Goal: Download file/media

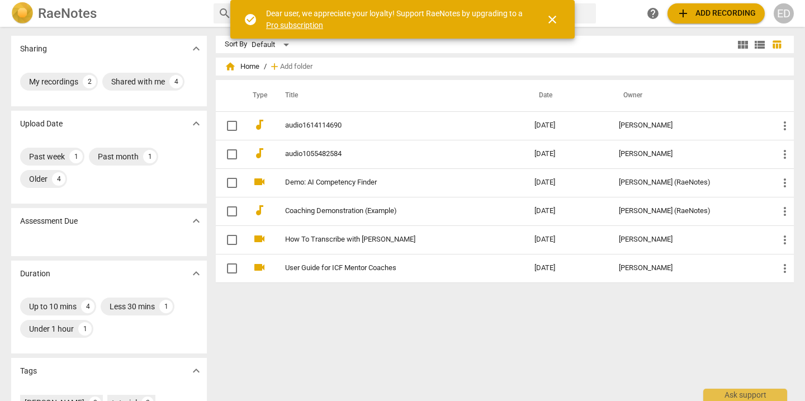
click at [698, 18] on span "add Add recording" at bounding box center [716, 13] width 79 height 13
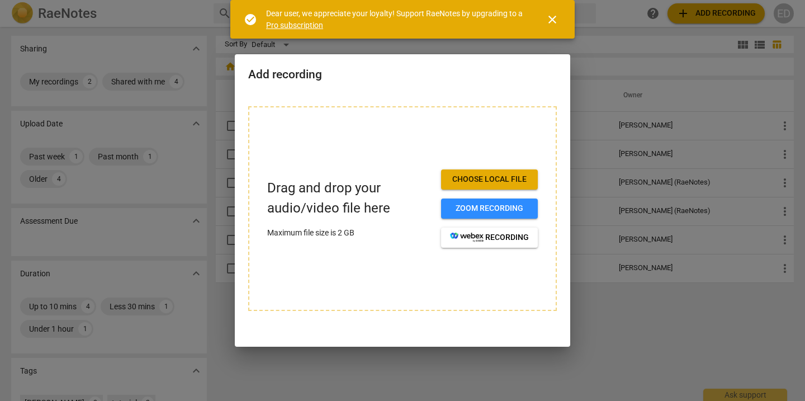
click at [513, 176] on span "Choose local file" at bounding box center [489, 179] width 79 height 11
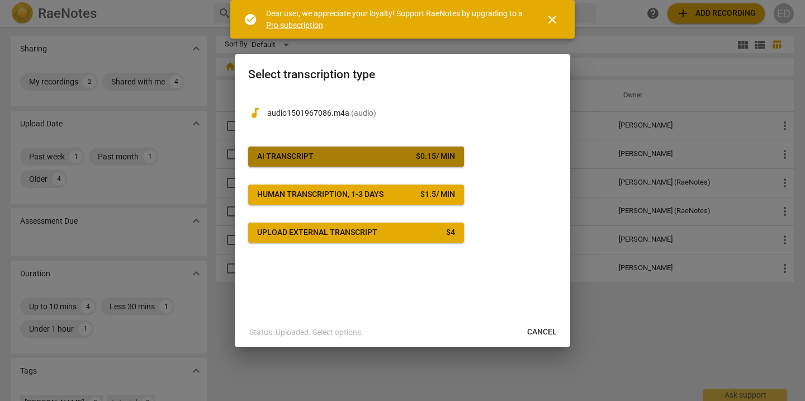
click at [393, 153] on span "AI Transcript $ 0.15 / min" at bounding box center [356, 156] width 198 height 11
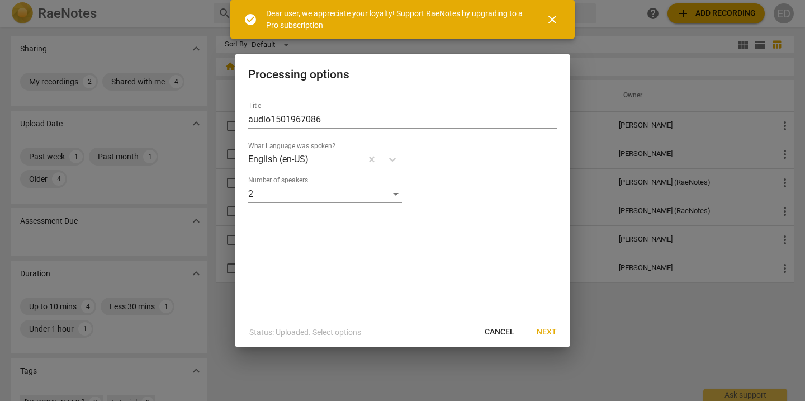
click at [550, 332] on span "Next" at bounding box center [547, 332] width 20 height 11
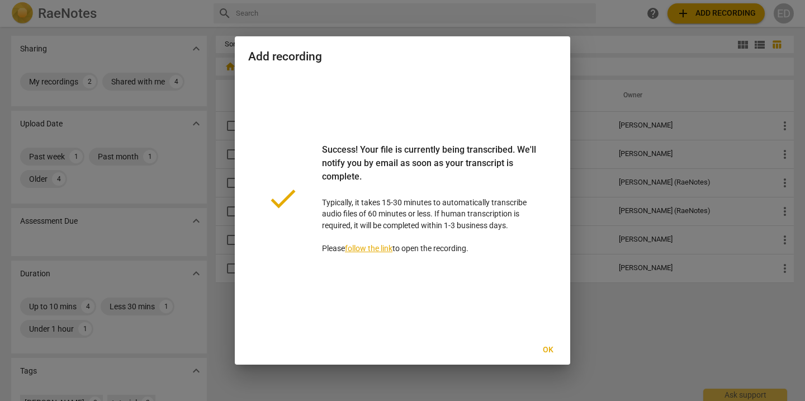
click at [549, 352] on span "Ok" at bounding box center [548, 349] width 18 height 11
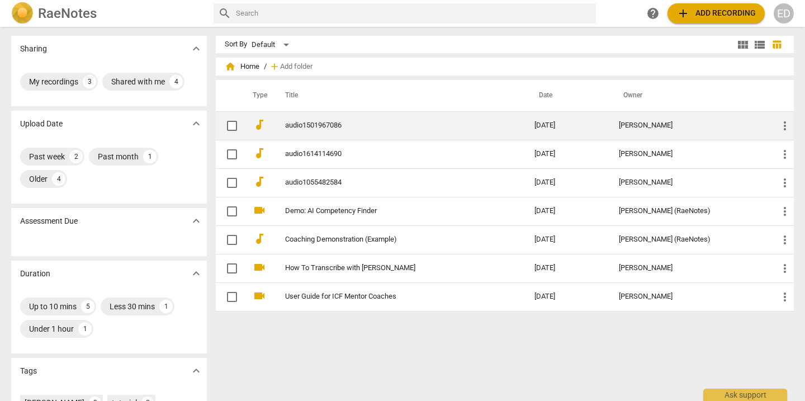
click at [718, 131] on td "[PERSON_NAME]" at bounding box center [689, 125] width 159 height 29
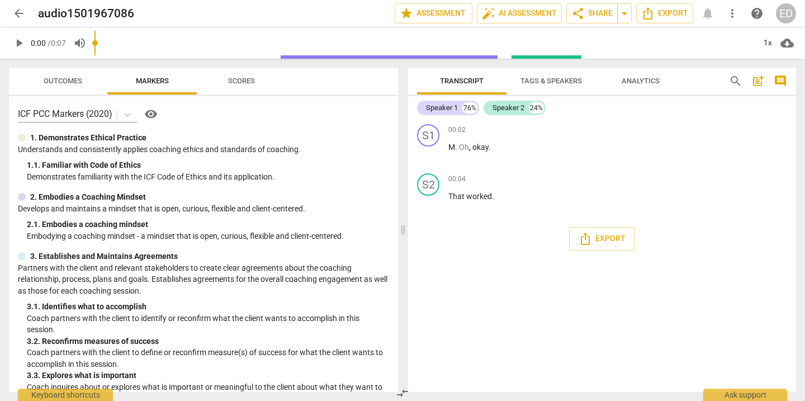
click at [24, 18] on span "arrow_back" at bounding box center [18, 13] width 13 height 13
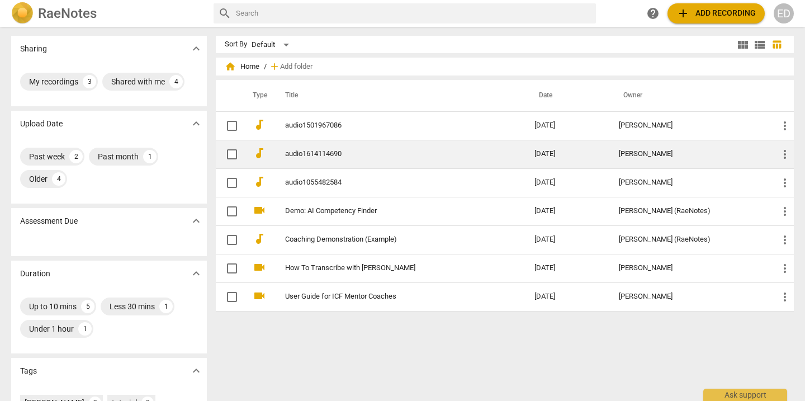
click at [783, 151] on span "more_vert" at bounding box center [784, 154] width 13 height 13
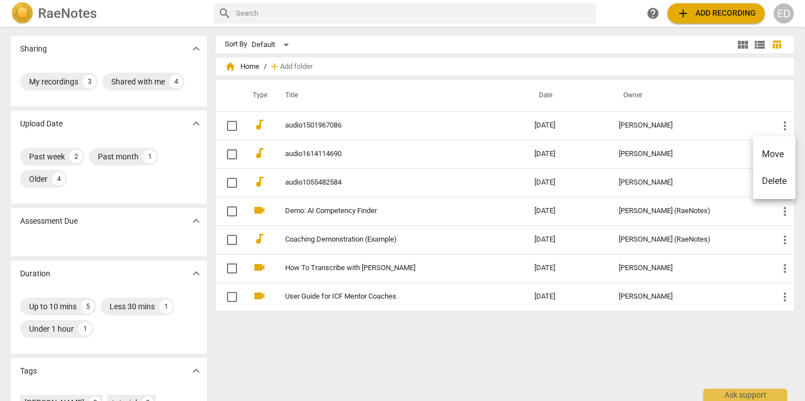
click at [305, 152] on div at bounding box center [402, 200] width 805 height 401
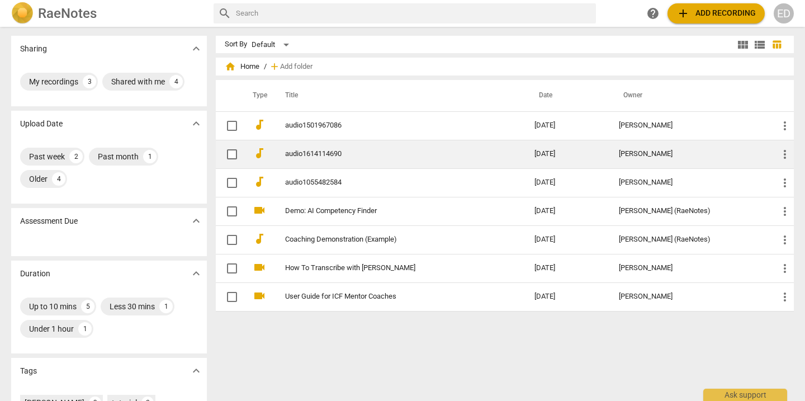
click at [304, 152] on link "audio1614114690" at bounding box center [389, 154] width 209 height 8
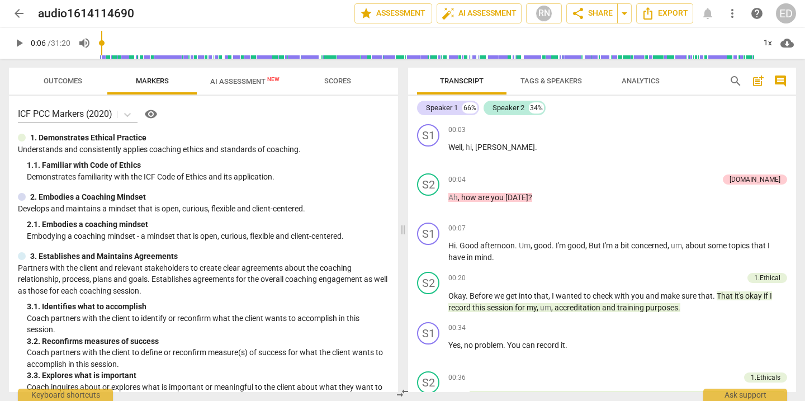
type input "6"
click at [103, 43] on input "range" at bounding box center [427, 43] width 656 height 36
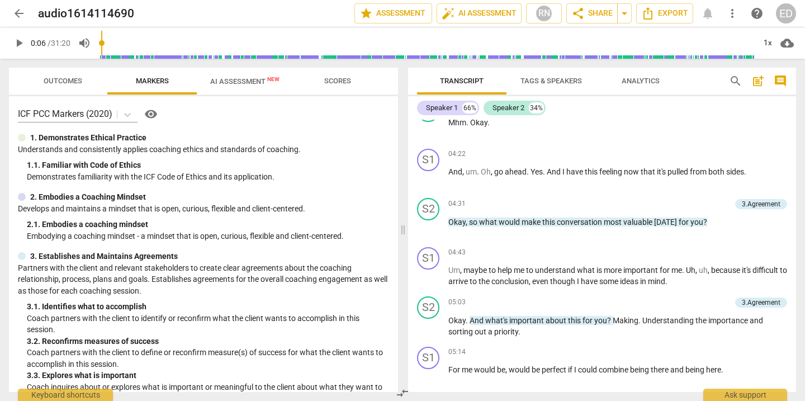
scroll to position [1150, 0]
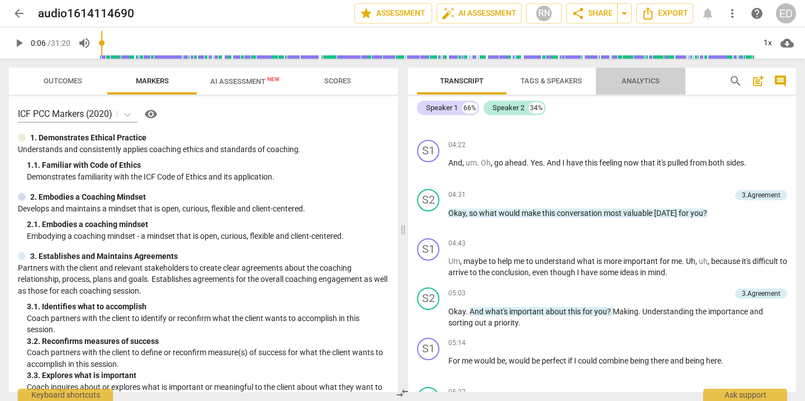
click at [632, 84] on span "Analytics" at bounding box center [641, 81] width 38 height 8
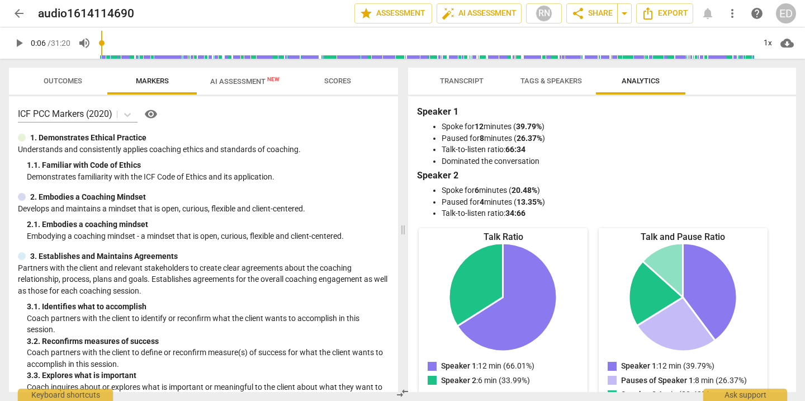
click at [466, 81] on span "Transcript" at bounding box center [462, 81] width 44 height 8
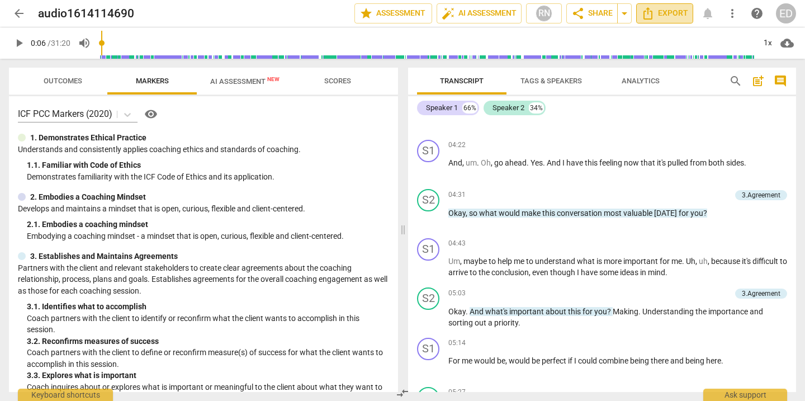
click at [662, 18] on span "Export" at bounding box center [664, 13] width 47 height 13
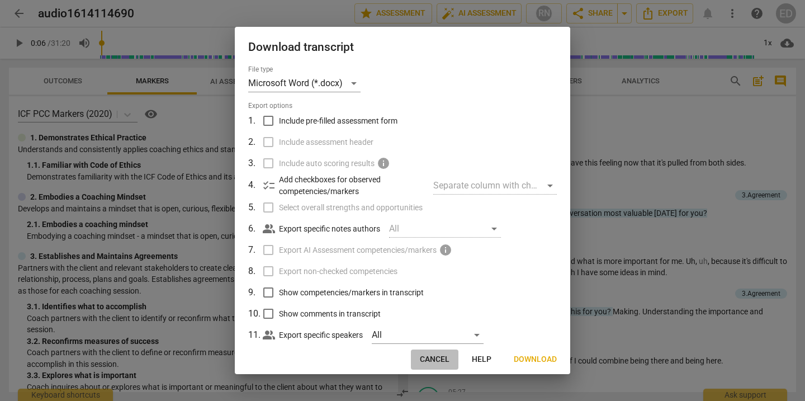
click at [439, 356] on span "Cancel" at bounding box center [435, 359] width 30 height 11
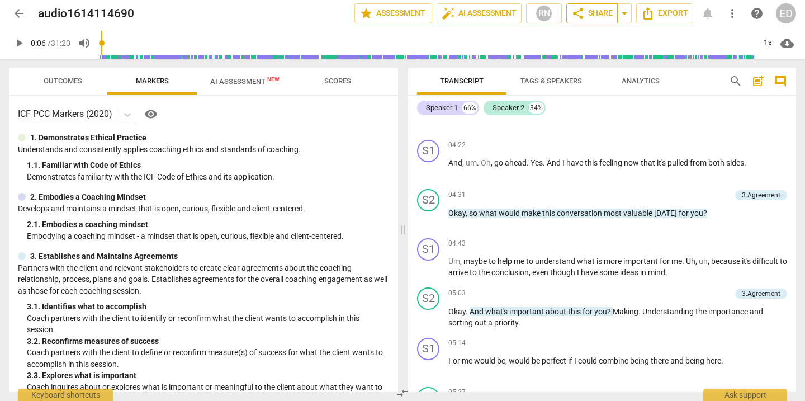
click at [604, 13] on span "share Share" at bounding box center [591, 13] width 41 height 13
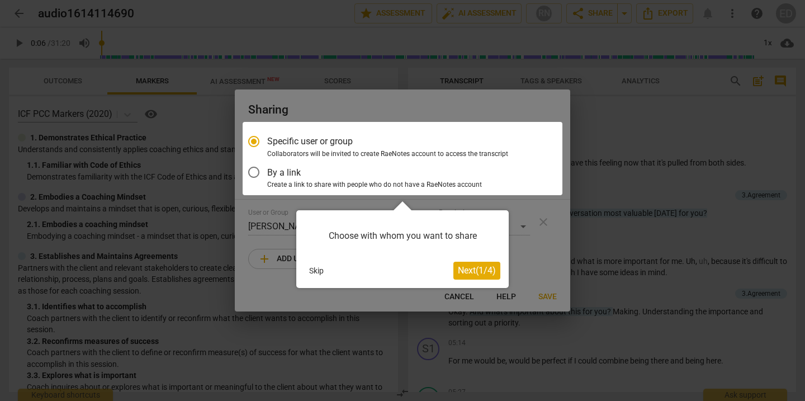
click at [469, 267] on span "Next ( 1 / 4 )" at bounding box center [477, 270] width 38 height 11
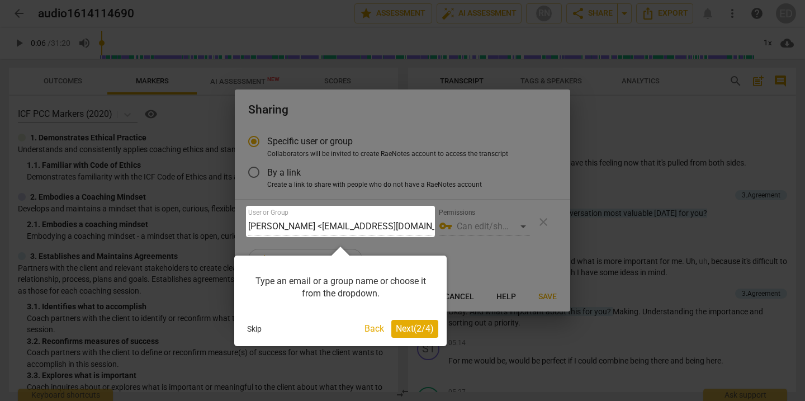
click at [418, 324] on span "Next ( 2 / 4 )" at bounding box center [415, 328] width 38 height 11
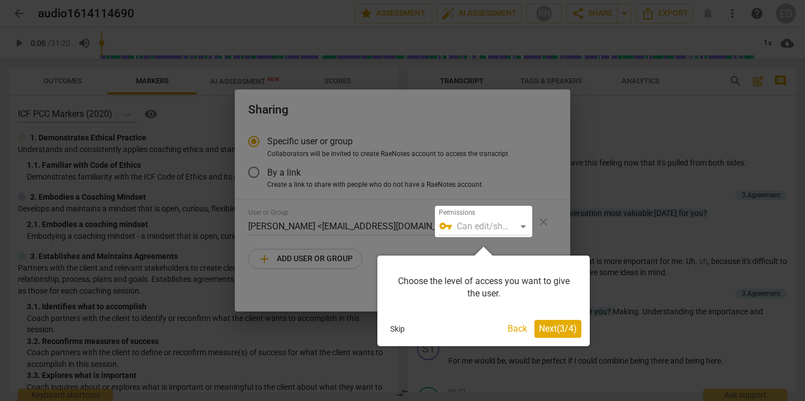
click at [521, 225] on div at bounding box center [483, 221] width 97 height 31
click at [555, 327] on span "Next ( 3 / 4 )" at bounding box center [558, 328] width 38 height 11
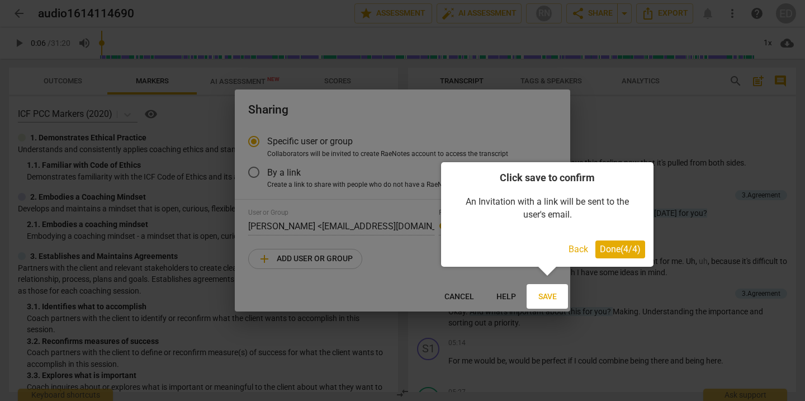
click at [612, 249] on span "Done ( 4 / 4 )" at bounding box center [620, 249] width 41 height 11
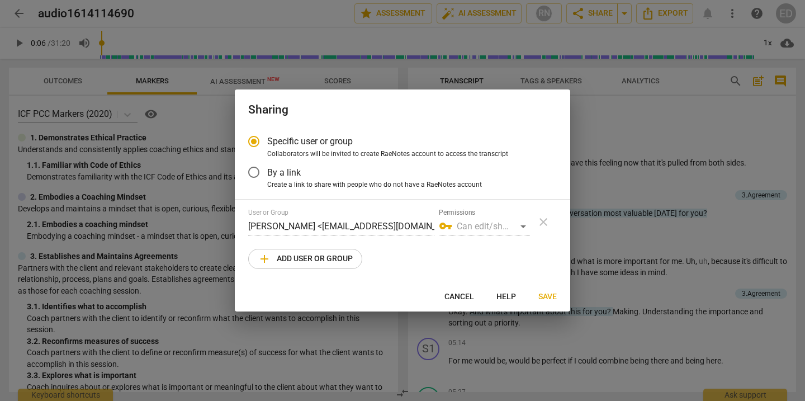
click at [525, 228] on div "vpn_key Can edit/share" at bounding box center [484, 227] width 91 height 18
click at [488, 230] on div "vpn_key Can edit/share" at bounding box center [484, 227] width 91 height 18
click at [283, 262] on span "add Add user or group" at bounding box center [305, 258] width 95 height 13
radio input "false"
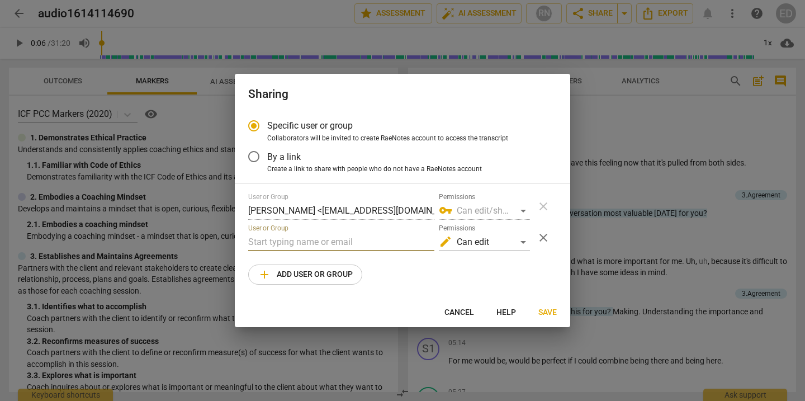
click at [278, 243] on input "text" at bounding box center [341, 242] width 186 height 18
type input "trey"
click at [526, 242] on div "edit Can edit" at bounding box center [484, 242] width 91 height 18
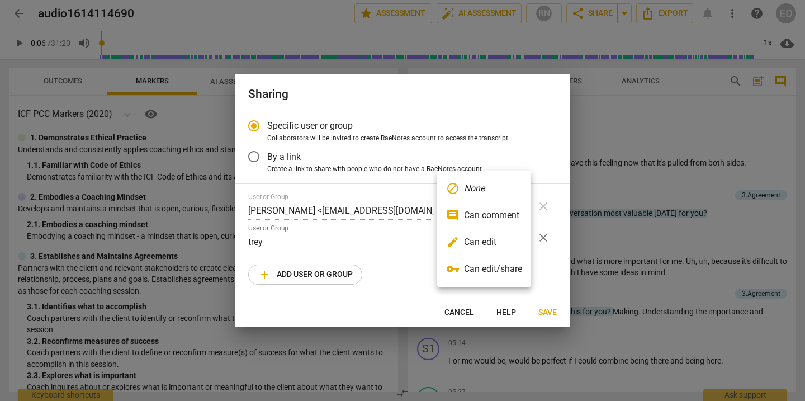
click at [512, 244] on li "edit Can edit" at bounding box center [484, 242] width 94 height 27
radio input "false"
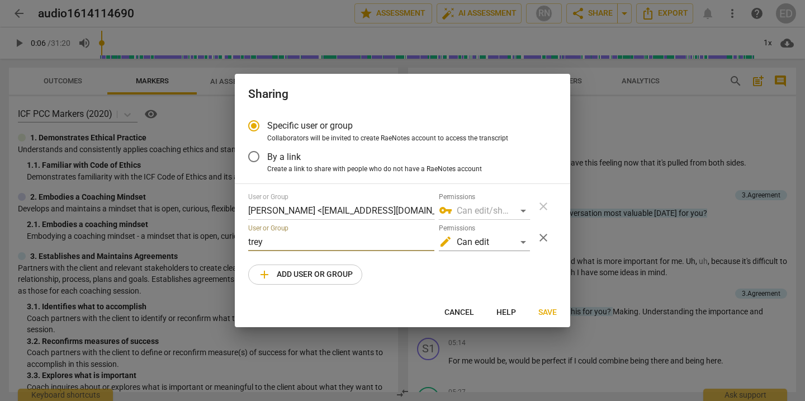
click at [306, 244] on input "trey" at bounding box center [341, 242] width 186 height 18
type input "t"
paste input "[DOMAIN_NAME][EMAIL_ADDRESS][PERSON_NAME][DOMAIN_NAME]"
type input "[DOMAIN_NAME][EMAIL_ADDRESS][PERSON_NAME][DOMAIN_NAME]"
click at [305, 276] on span "add Add user or group" at bounding box center [305, 274] width 95 height 13
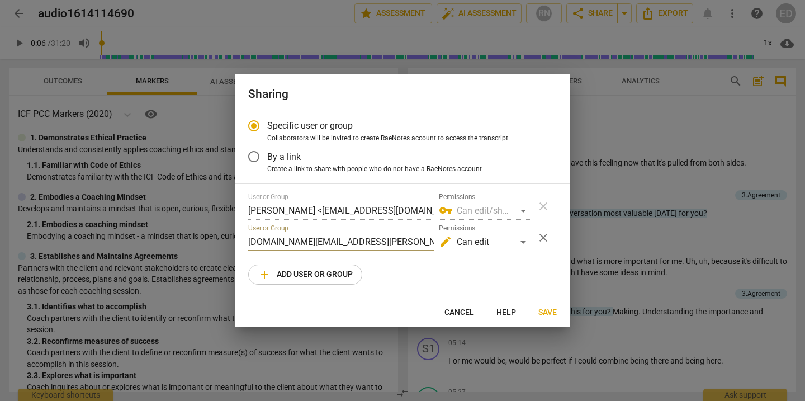
radio input "false"
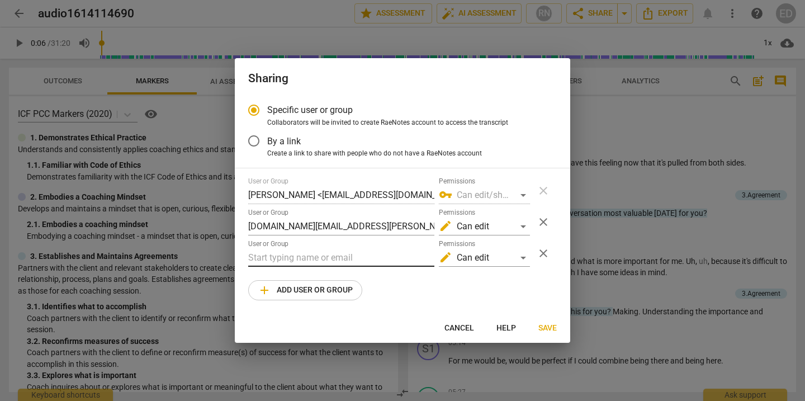
click at [288, 256] on input "text" at bounding box center [341, 258] width 186 height 18
paste input "[EMAIL_ADDRESS][DOMAIN_NAME]"
type input "[EMAIL_ADDRESS][DOMAIN_NAME]"
click at [544, 324] on span "Save" at bounding box center [547, 328] width 18 height 11
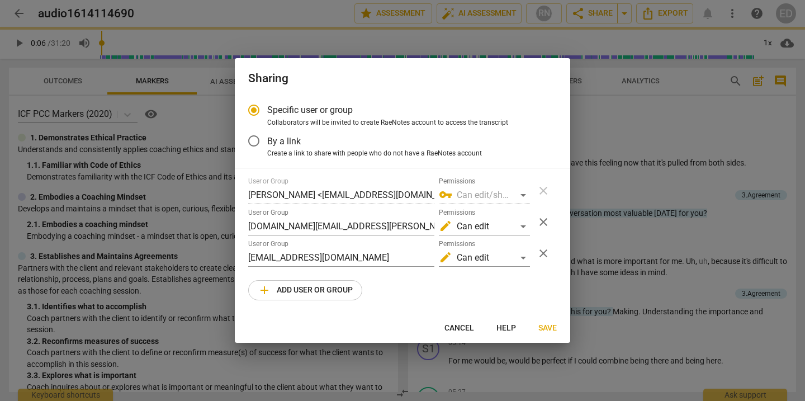
radio input "false"
type input "[PERSON_NAME] <[PERSON_NAME][DOMAIN_NAME][EMAIL_ADDRESS][PERSON_NAME][DOMAIN_NA…"
type input "[PERSON_NAME] <[PERSON_NAME][EMAIL_ADDRESS][PERSON_NAME][DOMAIN_NAME]>"
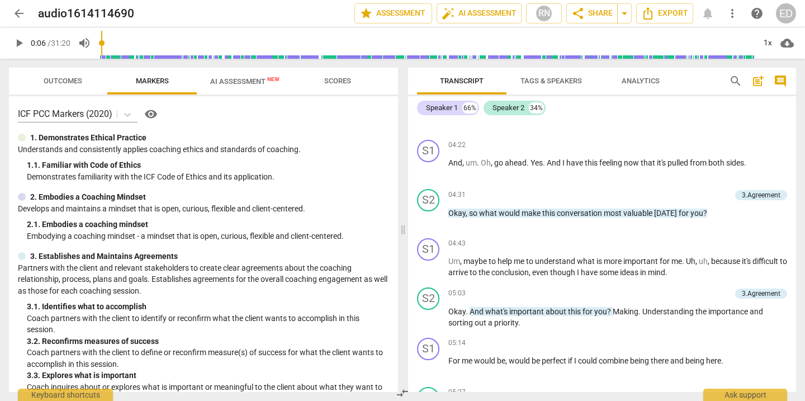
click at [240, 86] on span "AI Assessment New" at bounding box center [245, 81] width 96 height 17
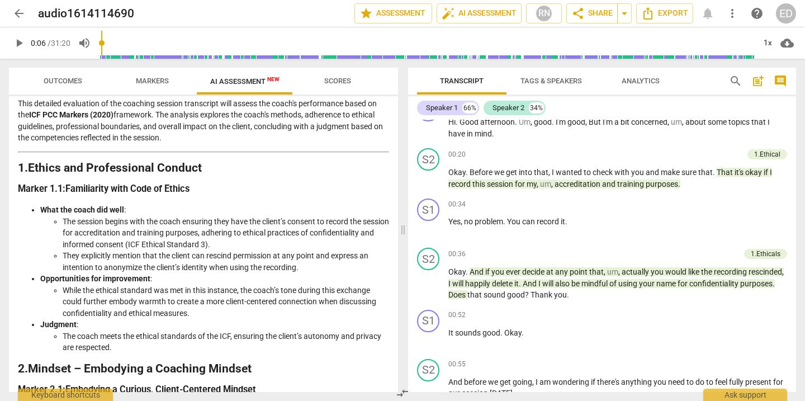
scroll to position [0, 0]
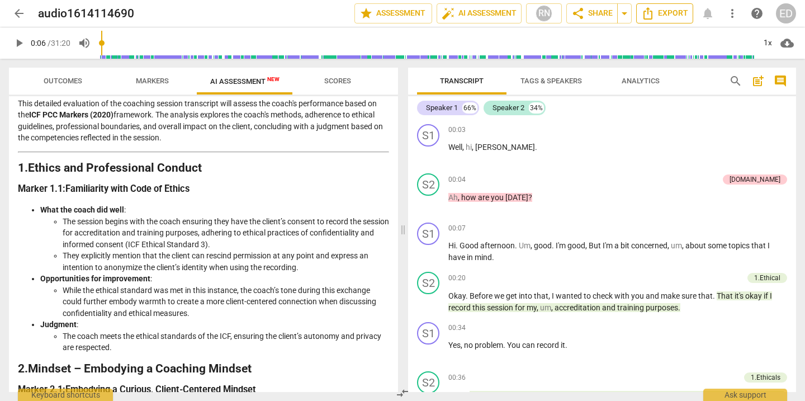
click at [659, 13] on span "Export" at bounding box center [664, 13] width 47 height 13
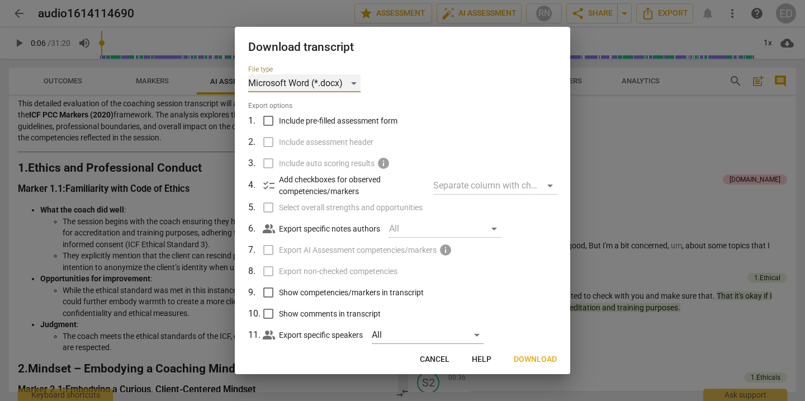
click at [353, 87] on div "Microsoft Word (*.docx)" at bounding box center [304, 83] width 112 height 18
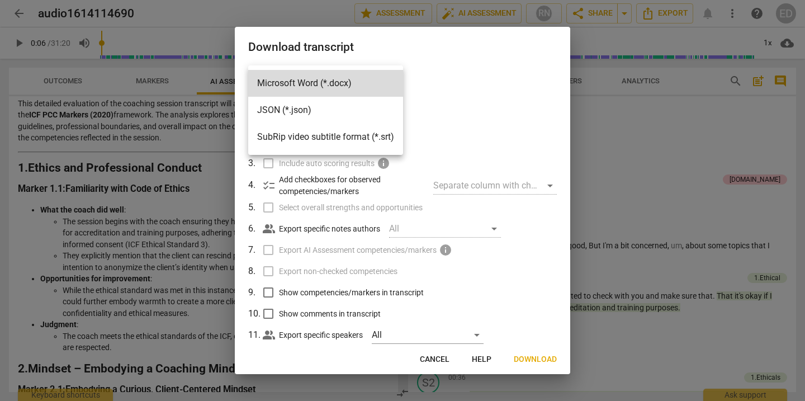
click at [458, 89] on div at bounding box center [402, 200] width 805 height 401
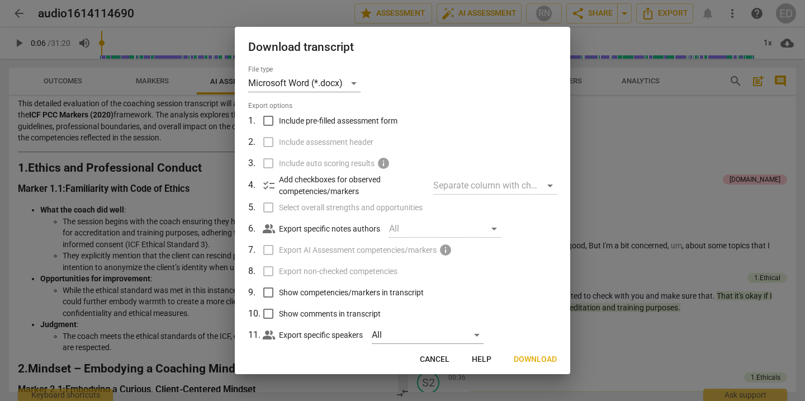
click at [546, 187] on div "Separate column with check marks" at bounding box center [495, 186] width 124 height 18
click at [272, 121] on input "Include pre-filled assessment form" at bounding box center [268, 120] width 21 height 21
checkbox input "true"
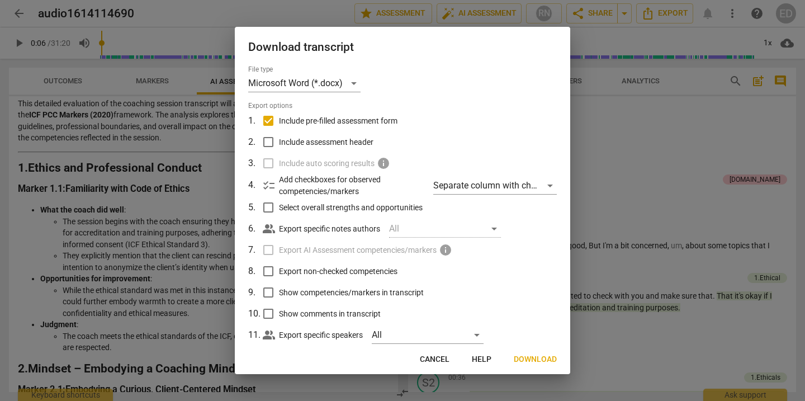
click at [268, 207] on input "Select overall strengths and opportunities" at bounding box center [268, 207] width 21 height 21
checkbox input "true"
click at [271, 231] on span "people_alt" at bounding box center [268, 228] width 13 height 13
click at [496, 230] on div "All" at bounding box center [445, 229] width 112 height 18
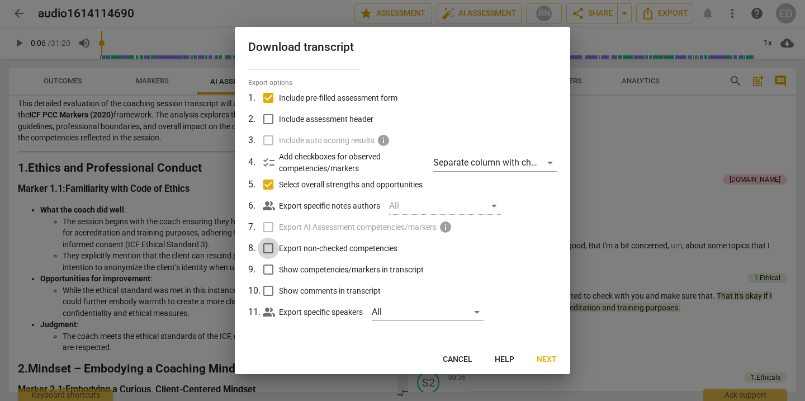
click at [271, 249] on input "Export non-checked competencies" at bounding box center [268, 248] width 21 height 21
checkbox input "true"
click at [267, 273] on input "Show competencies/markers in transcript" at bounding box center [268, 269] width 21 height 21
checkbox input "true"
click at [267, 292] on input "Show comments in transcript" at bounding box center [268, 290] width 21 height 21
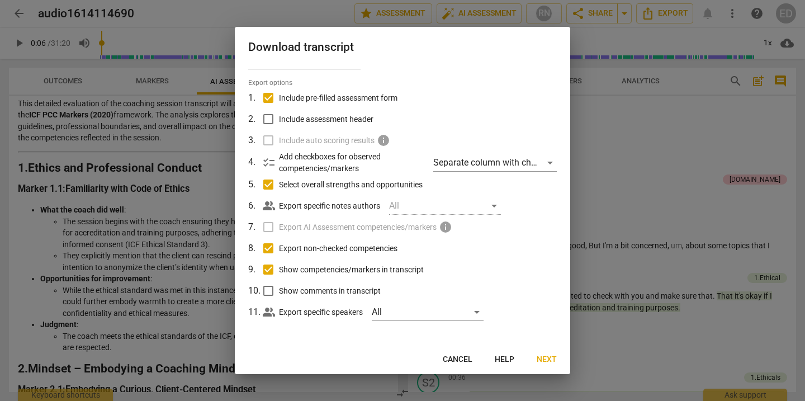
checkbox input "true"
click at [434, 314] on div "All" at bounding box center [428, 312] width 112 height 18
click at [434, 314] on span "Speaker 1" at bounding box center [435, 311] width 63 height 13
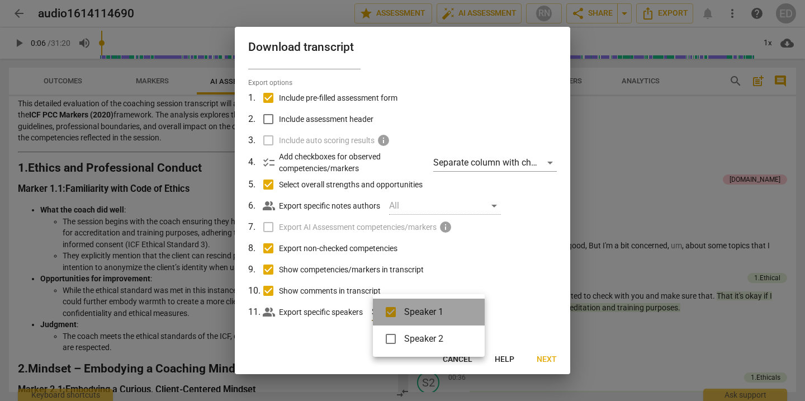
click at [434, 314] on span "Speaker 1" at bounding box center [435, 311] width 63 height 13
checkbox input "false"
click at [478, 281] on div at bounding box center [402, 200] width 805 height 401
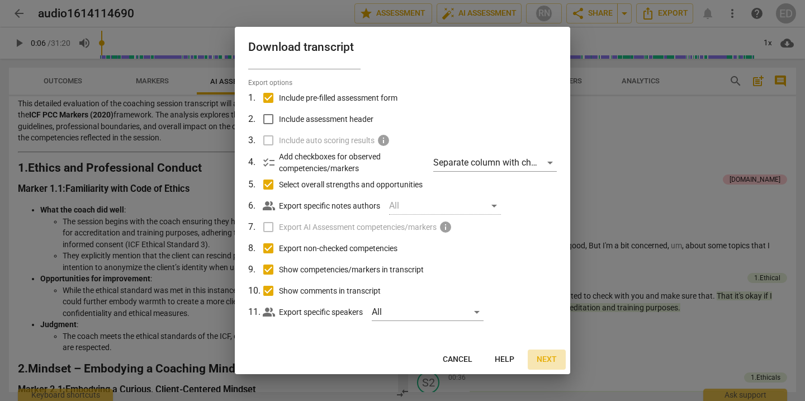
click at [542, 362] on span "Next" at bounding box center [547, 359] width 20 height 11
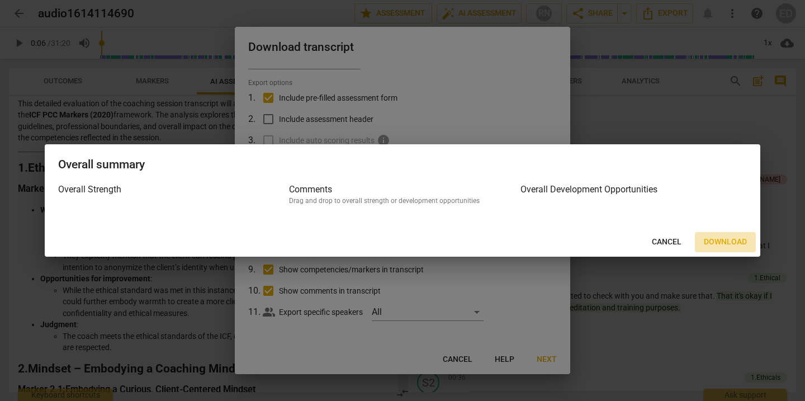
click at [724, 241] on span "Download" at bounding box center [725, 242] width 43 height 11
